Goal: Find specific page/section: Find specific page/section

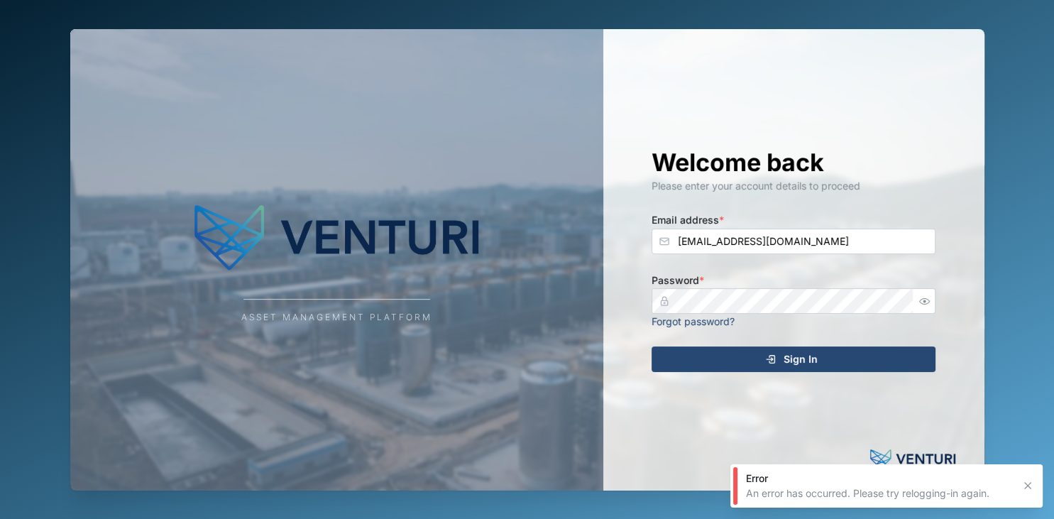
click at [719, 348] on button "Sign In" at bounding box center [794, 359] width 284 height 26
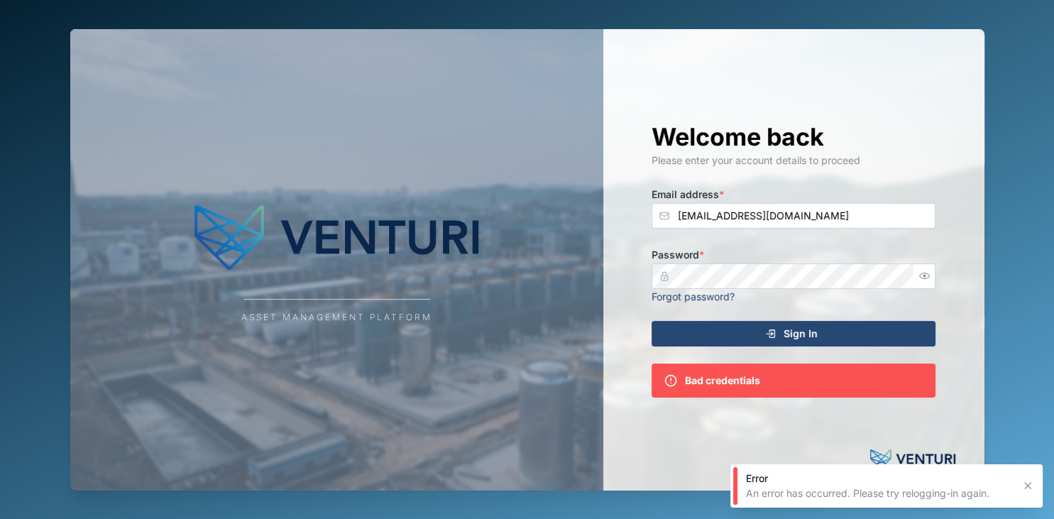
click at [1025, 487] on icon "button" at bounding box center [1027, 485] width 11 height 11
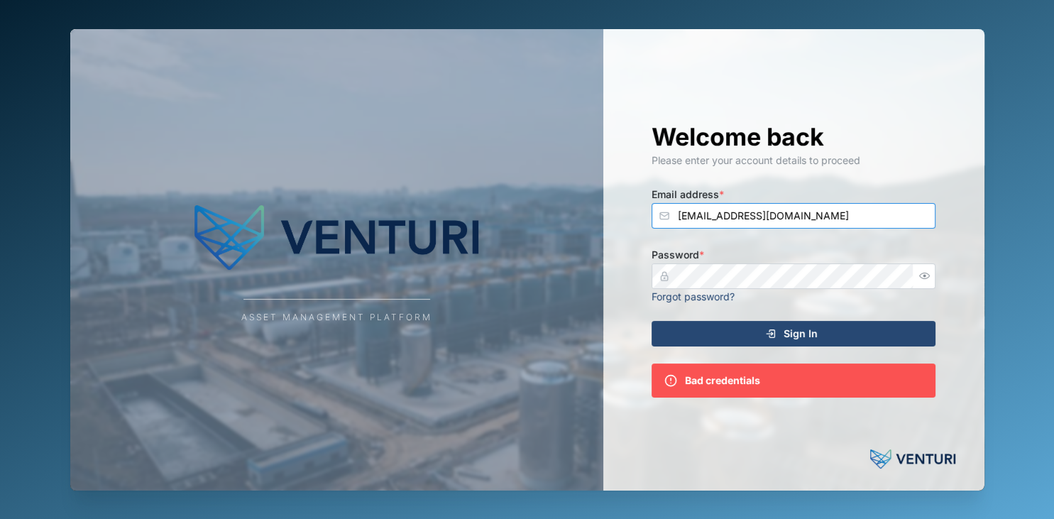
click at [767, 217] on input "[EMAIL_ADDRESS][DOMAIN_NAME]" at bounding box center [794, 216] width 284 height 26
type input "[EMAIL_ADDRESS][DOMAIN_NAME]"
click at [652, 321] on button "Sign In" at bounding box center [794, 334] width 284 height 26
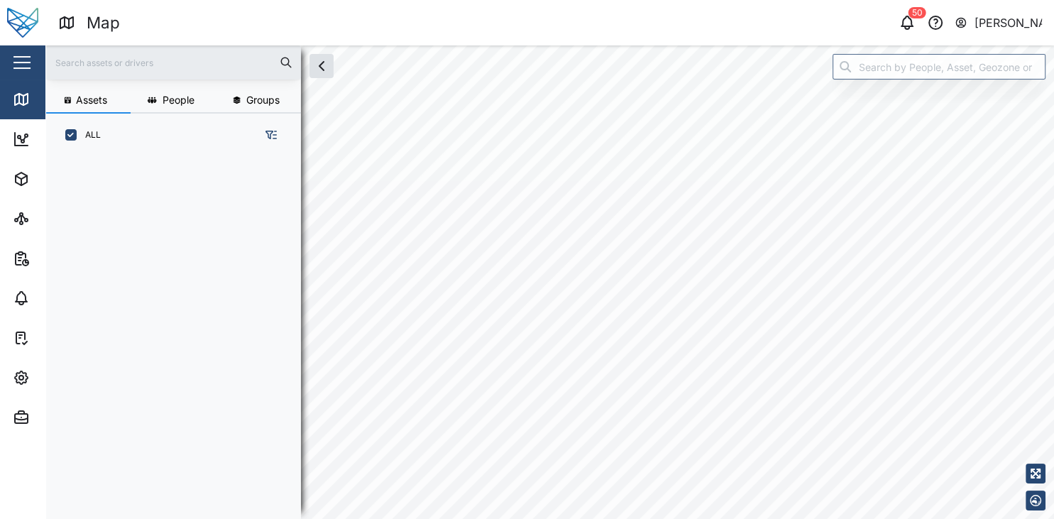
scroll to position [356, 233]
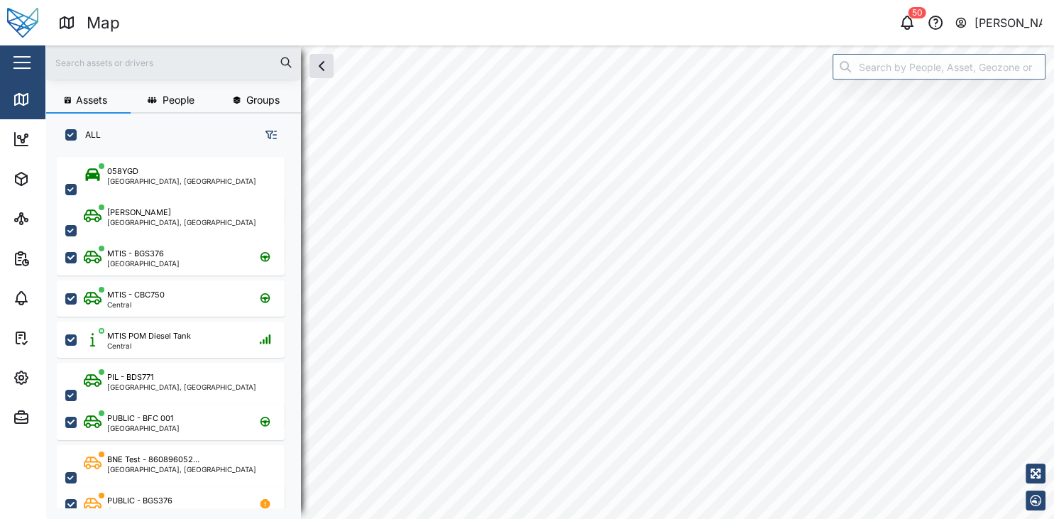
checkbox input "true"
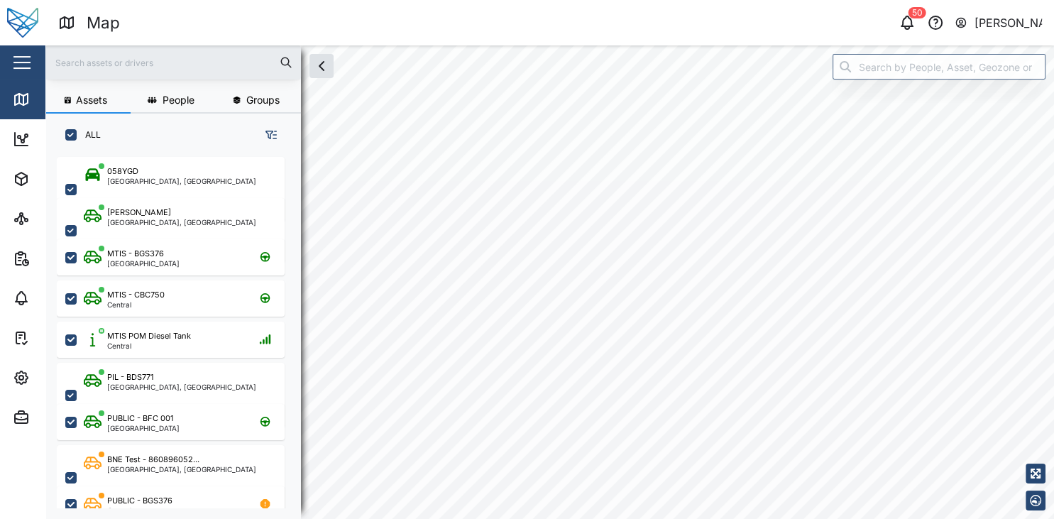
checkbox input "true"
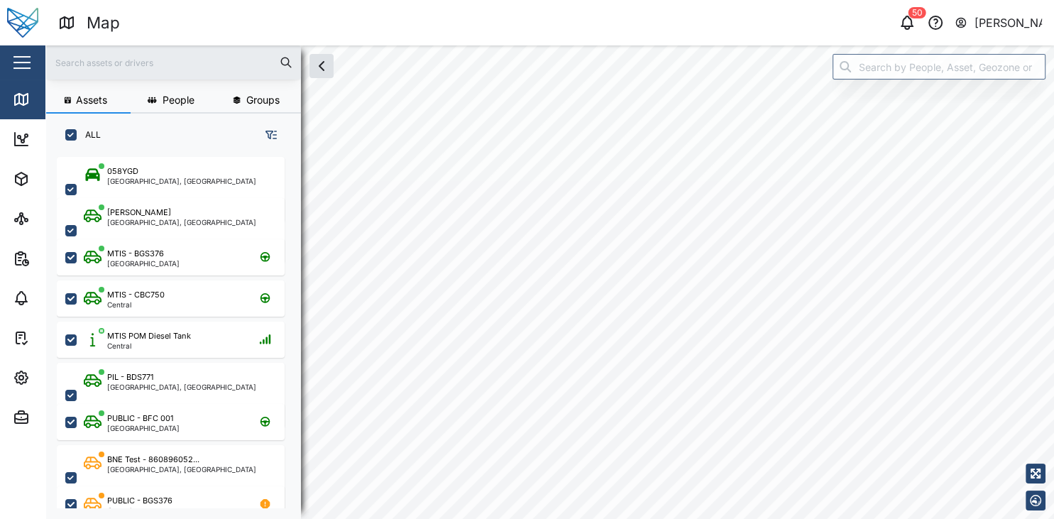
checkbox input "true"
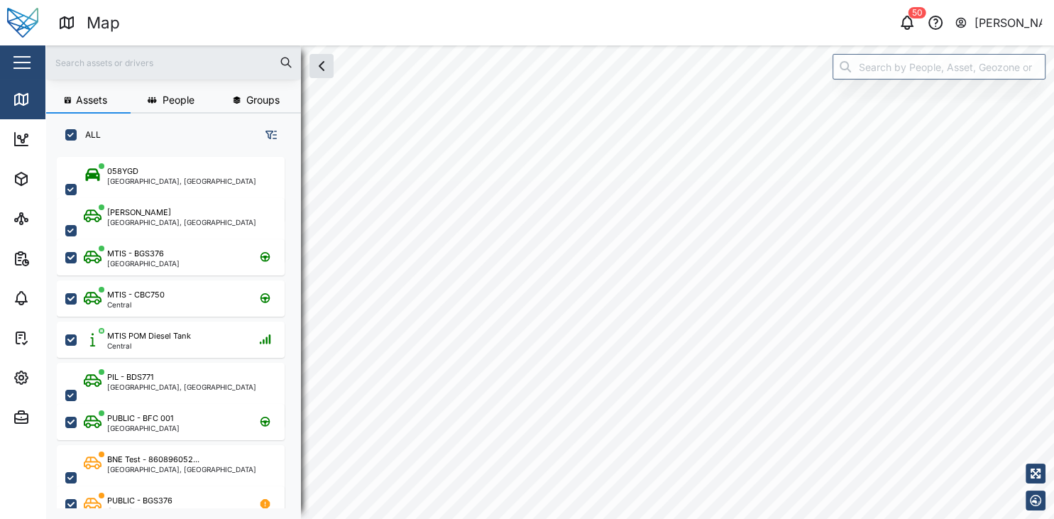
checkbox input "true"
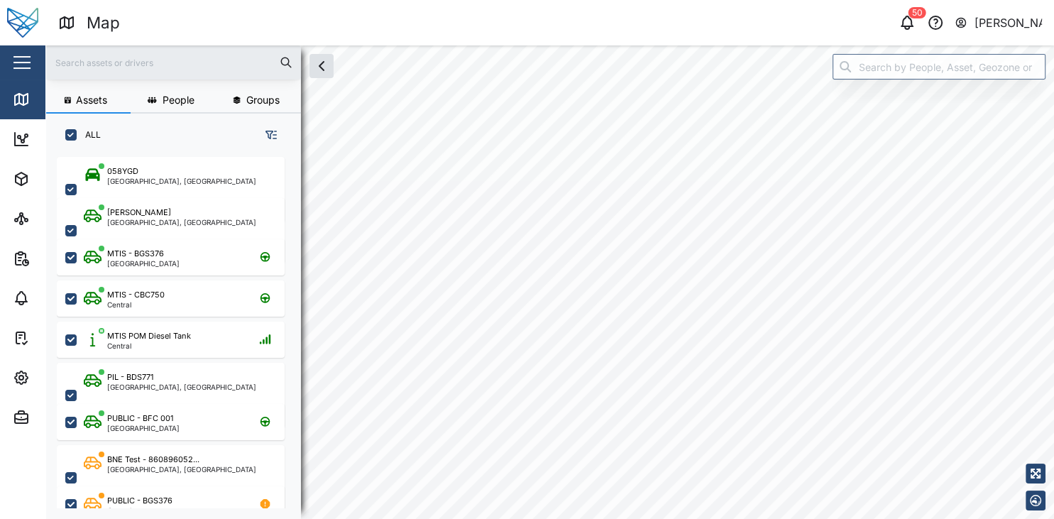
checkbox input "true"
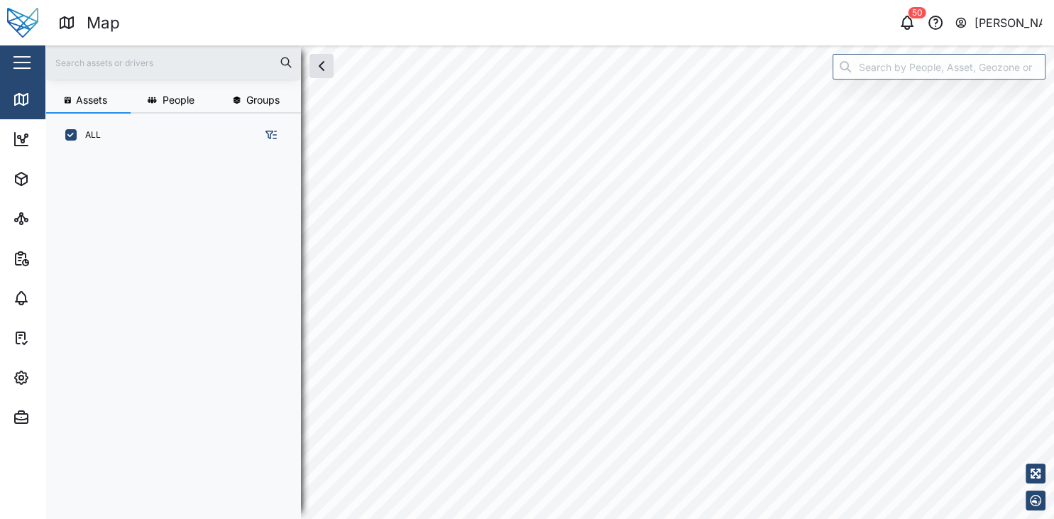
scroll to position [356, 233]
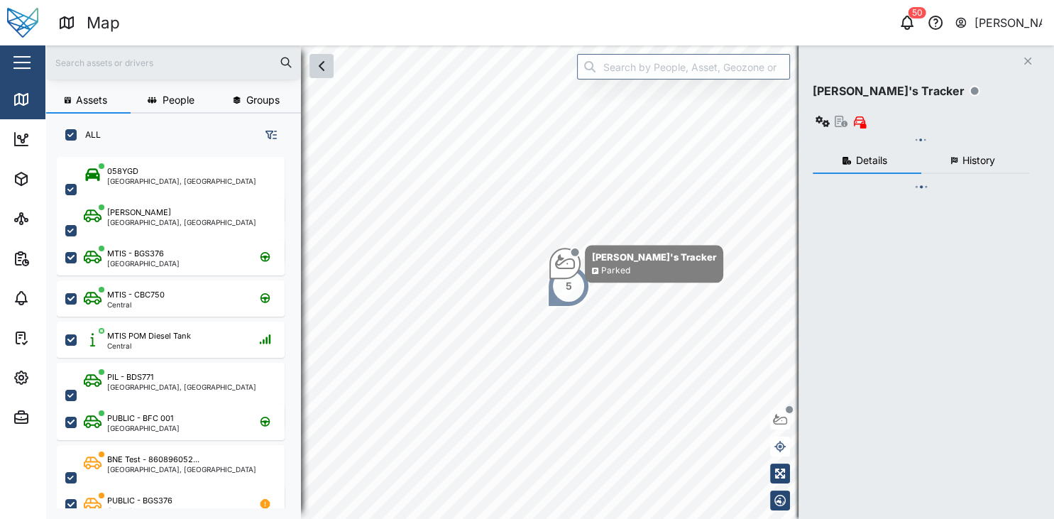
click at [321, 69] on icon "button" at bounding box center [321, 66] width 17 height 17
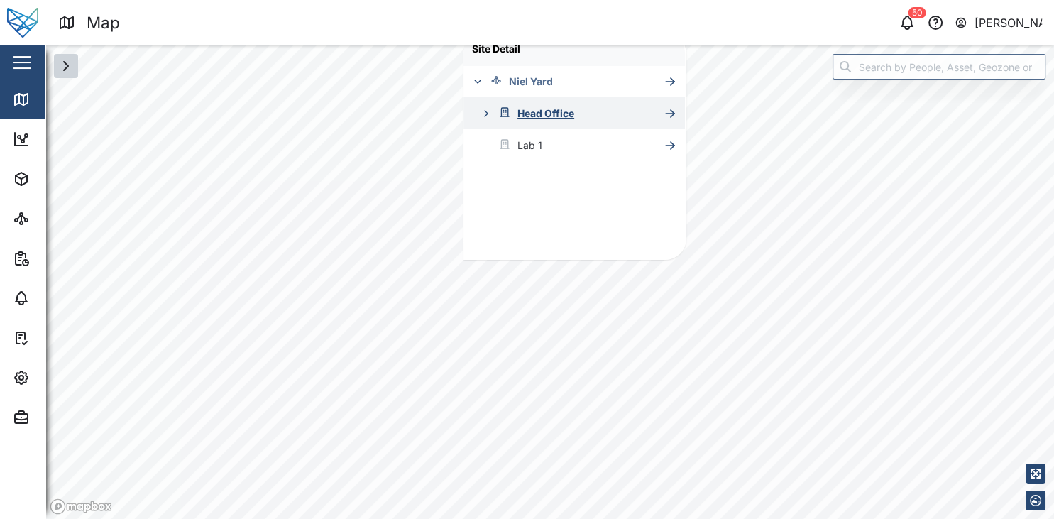
click at [491, 111] on icon "button" at bounding box center [486, 113] width 11 height 11
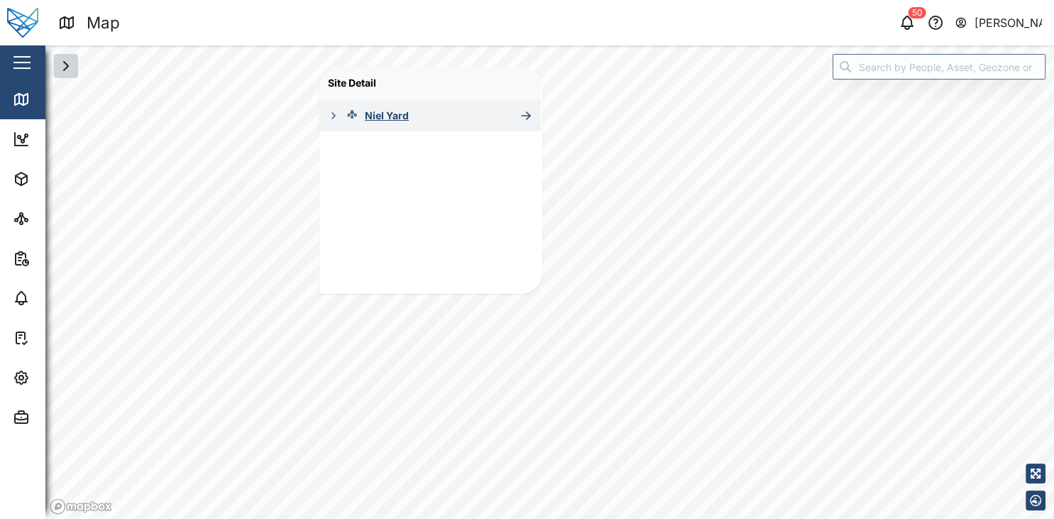
click at [332, 117] on icon "button" at bounding box center [333, 115] width 11 height 11
click at [344, 148] on icon "button" at bounding box center [341, 147] width 11 height 11
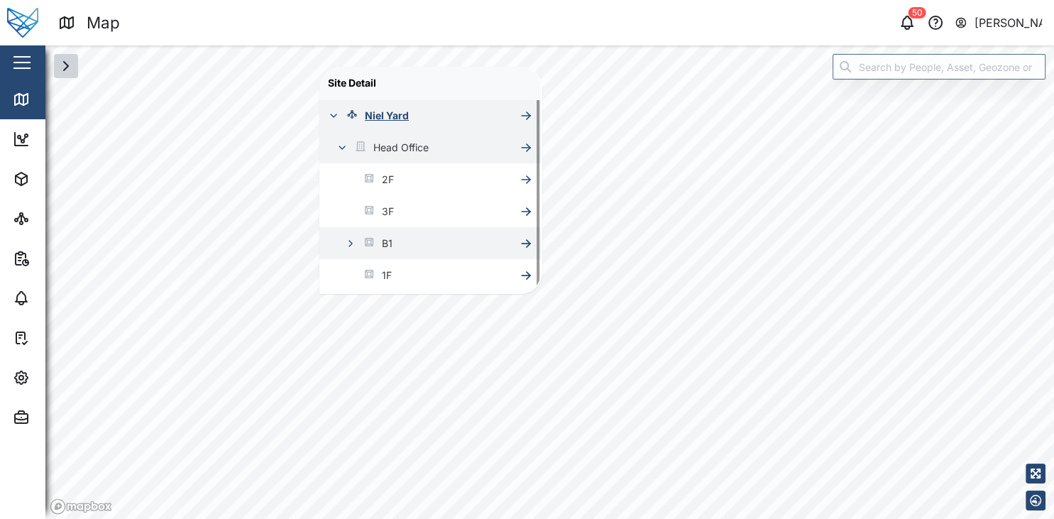
scroll to position [28, 0]
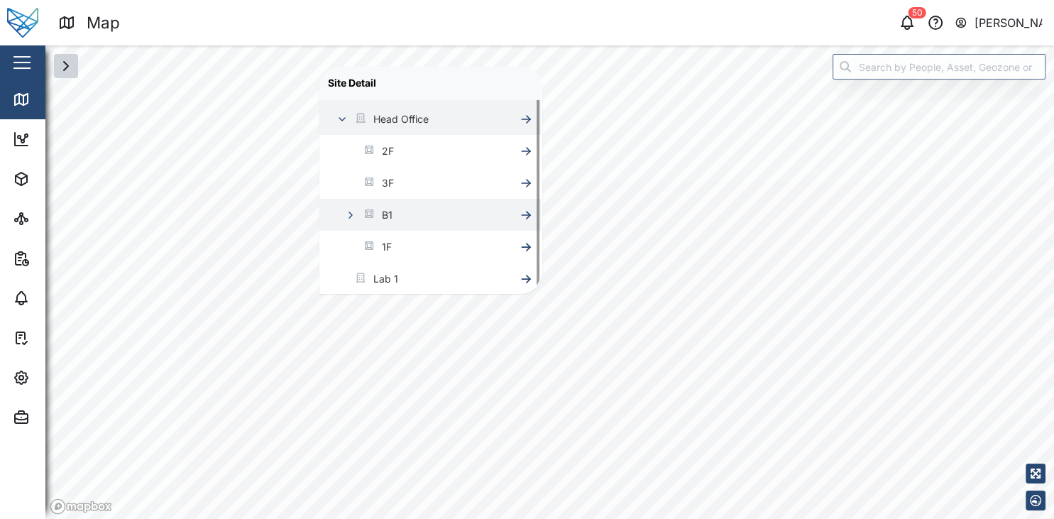
click at [349, 220] on button "button" at bounding box center [351, 215] width 20 height 20
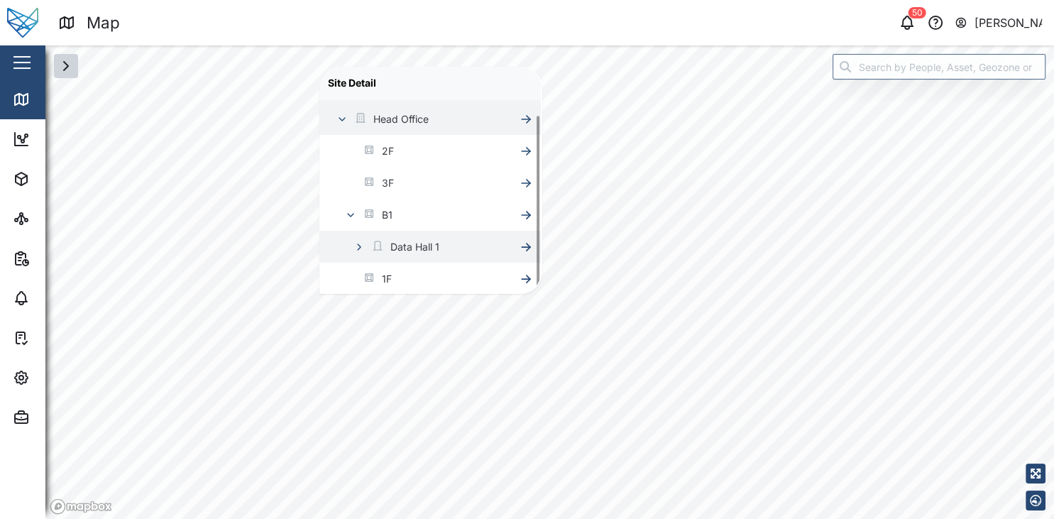
scroll to position [61, 0]
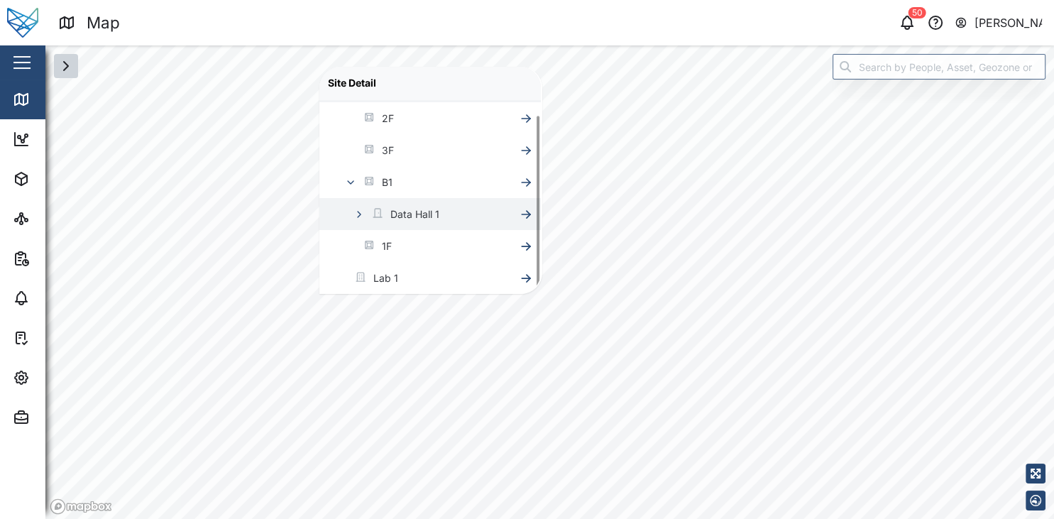
click at [363, 212] on icon "button" at bounding box center [359, 214] width 11 height 11
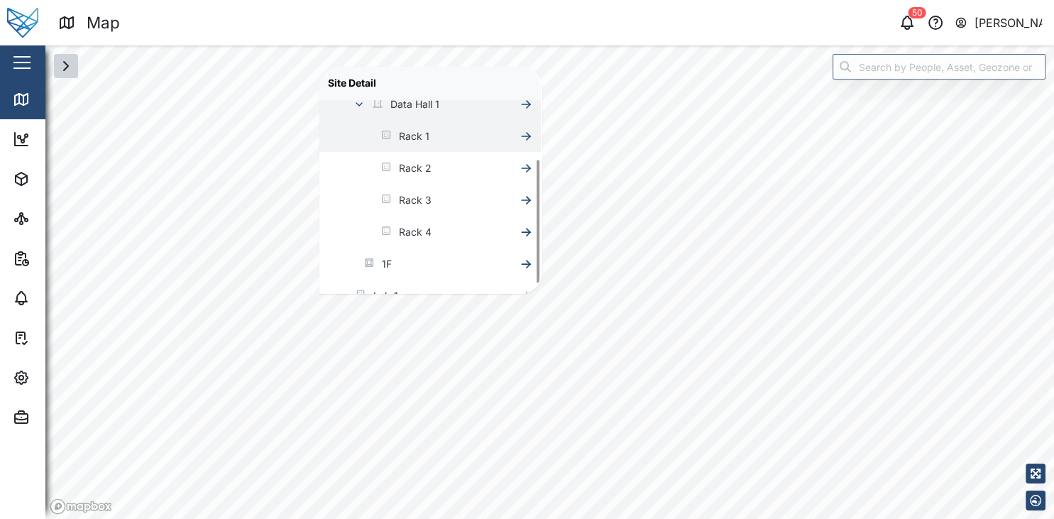
scroll to position [177, 0]
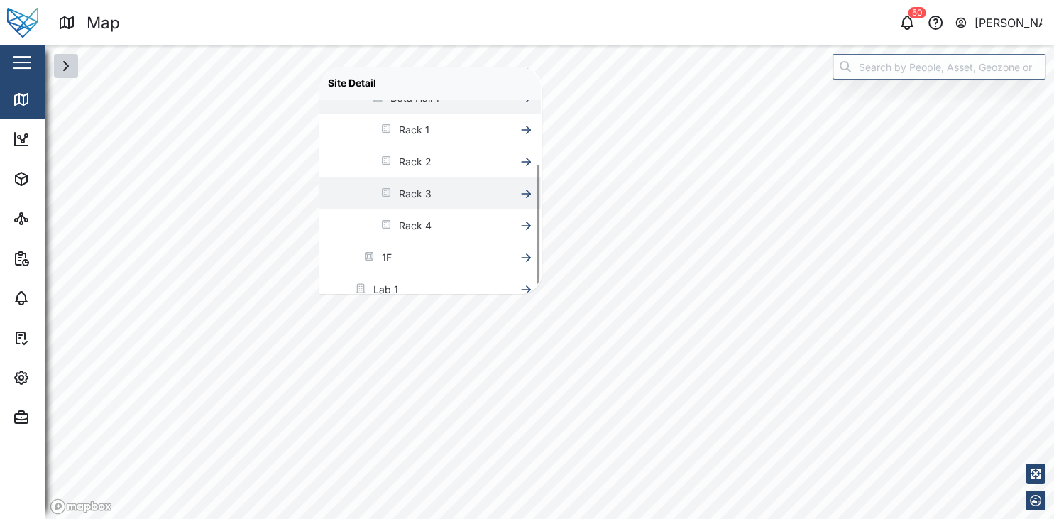
click at [422, 197] on div "Rack 3" at bounding box center [415, 194] width 33 height 16
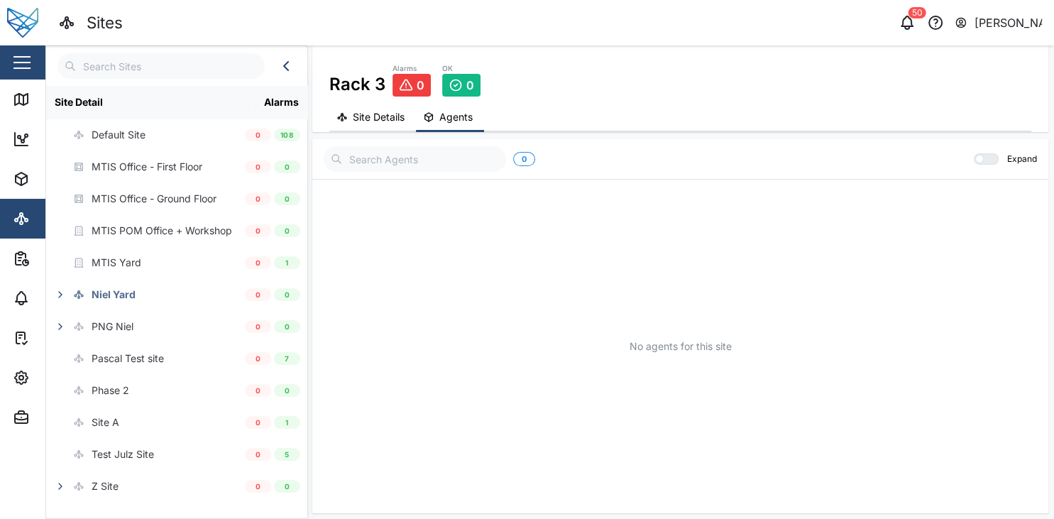
click at [376, 116] on span "Site Details" at bounding box center [379, 117] width 52 height 10
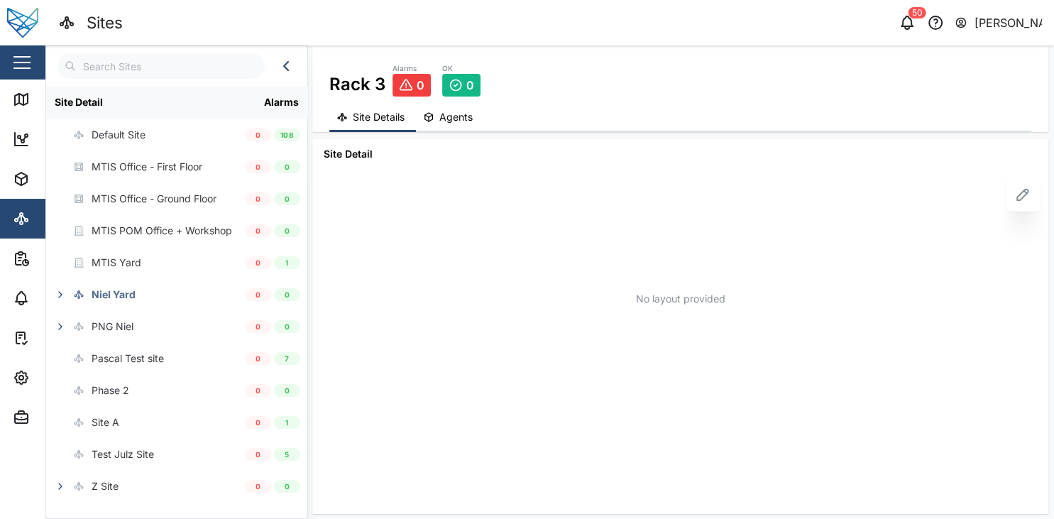
click at [468, 122] on span "Agents" at bounding box center [455, 117] width 33 height 10
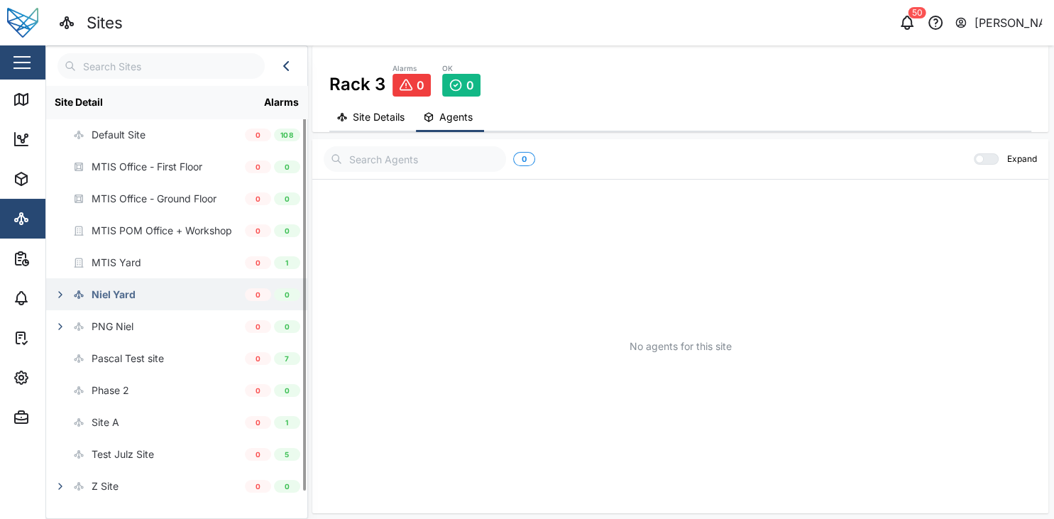
click at [58, 300] on button "button" at bounding box center [60, 295] width 20 height 20
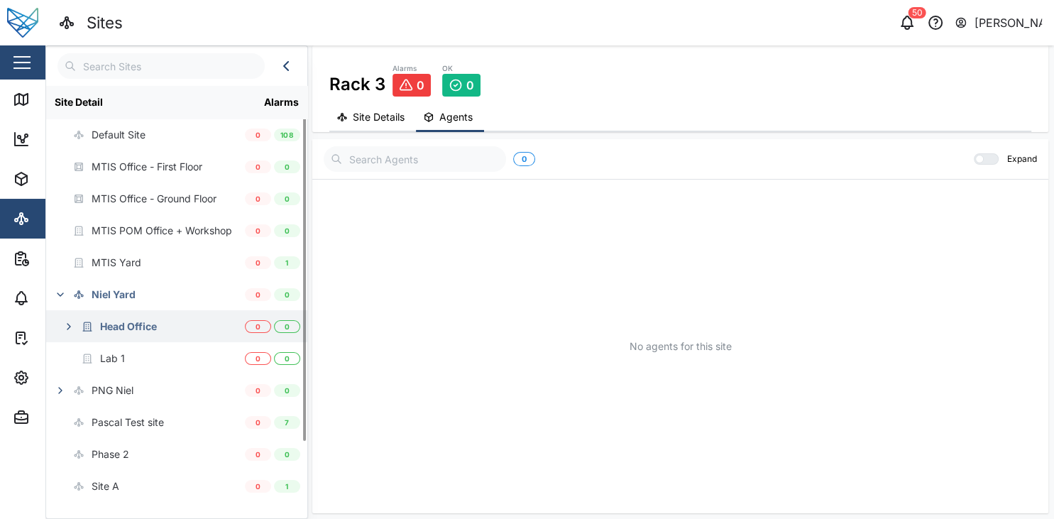
click at [66, 325] on icon "button" at bounding box center [68, 326] width 11 height 11
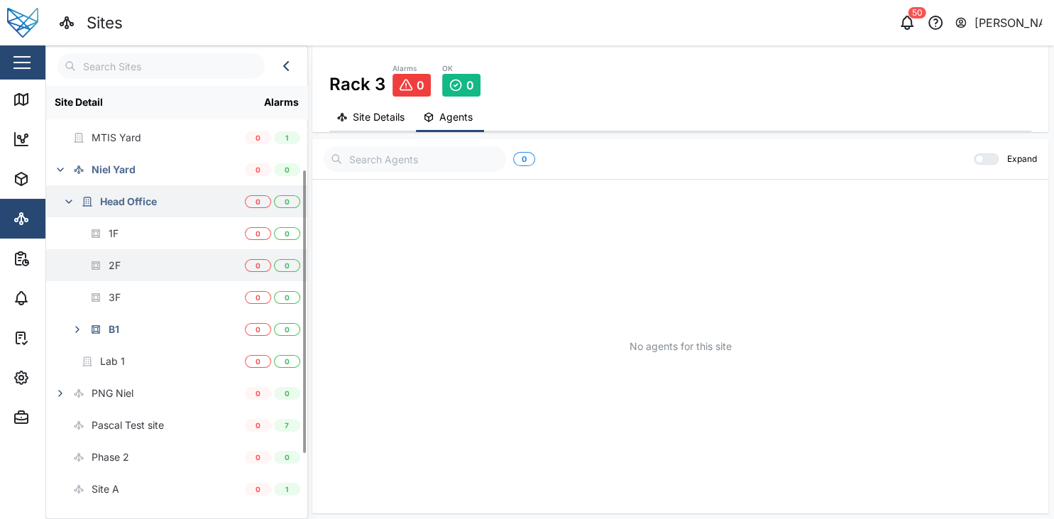
scroll to position [126, 0]
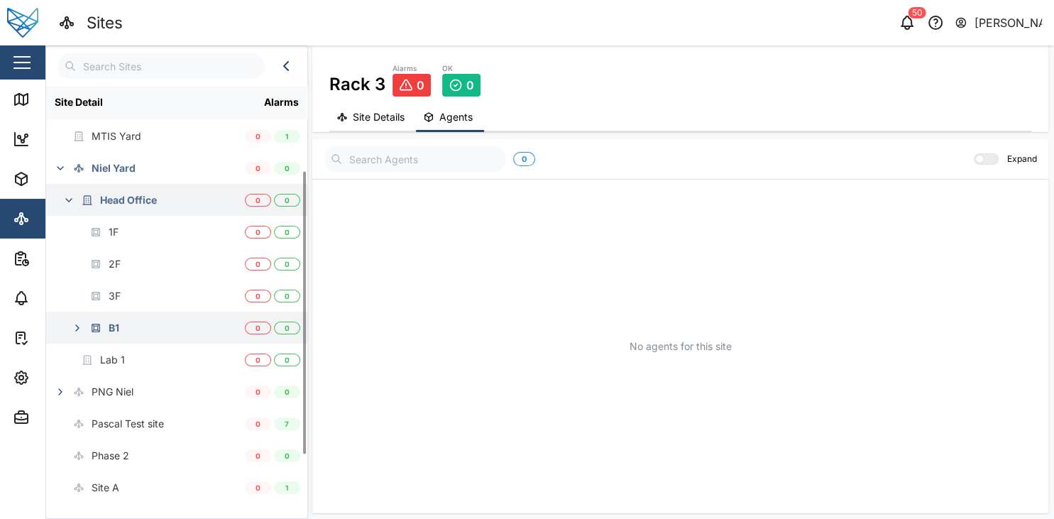
click at [77, 322] on button "button" at bounding box center [77, 328] width 20 height 20
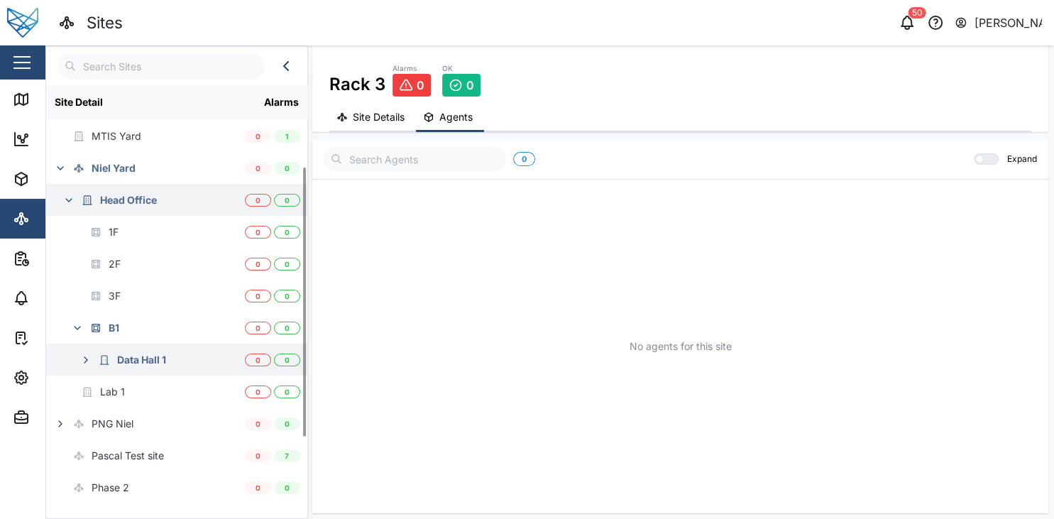
click at [89, 357] on icon "button" at bounding box center [85, 359] width 11 height 11
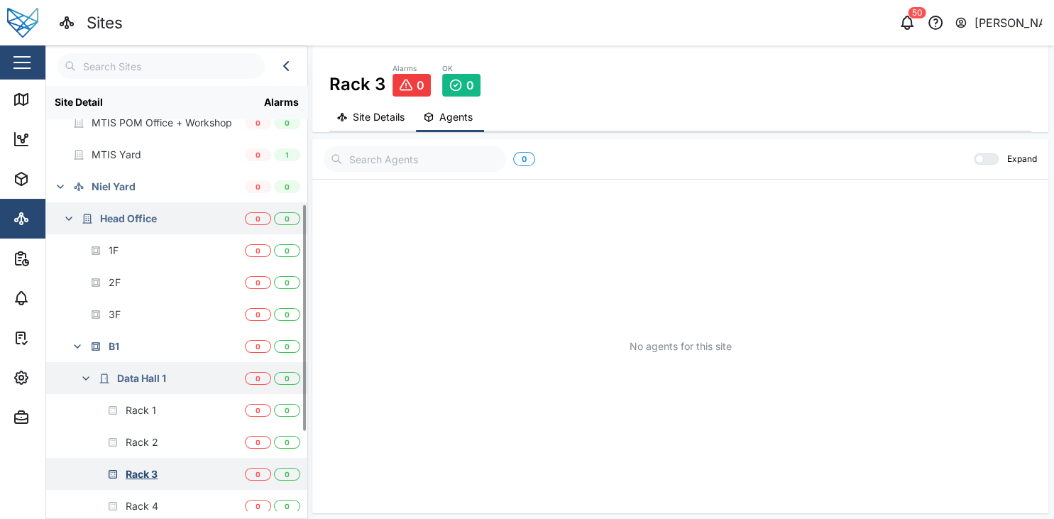
scroll to position [236, 0]
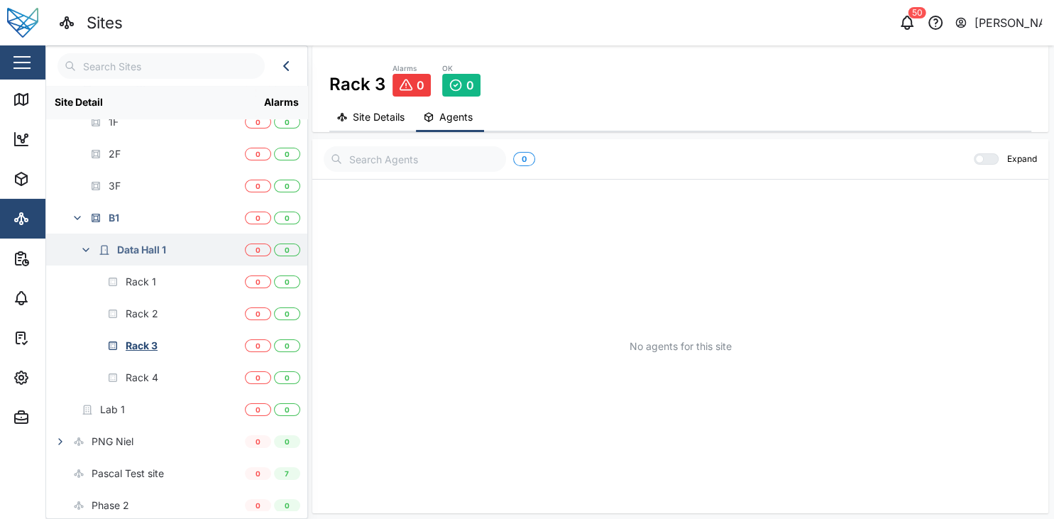
click at [485, 283] on div "No agents for this site" at bounding box center [680, 346] width 713 height 319
